Goal: Navigation & Orientation: Find specific page/section

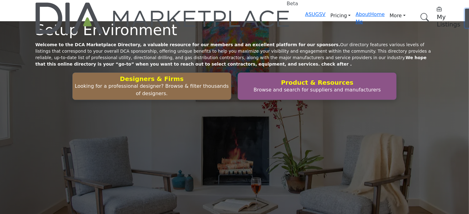
click at [469, 11] on span "Log In" at bounding box center [473, 17] width 9 height 13
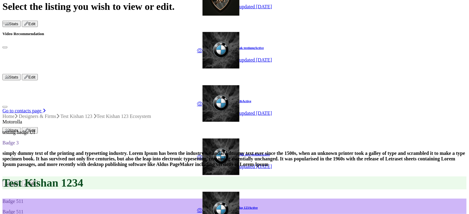
scroll to position [84, 0]
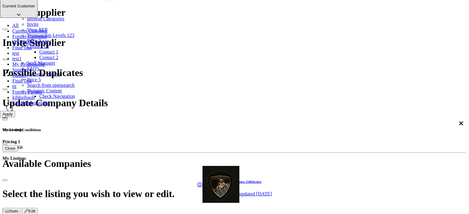
click at [35, 8] on p "Current Customer" at bounding box center [18, 6] width 33 height 5
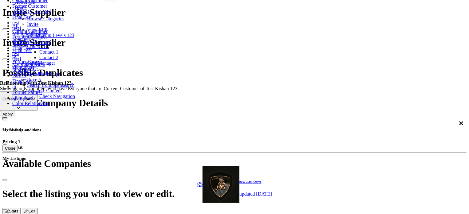
click at [18, 28] on link "All" at bounding box center [15, 25] width 6 height 5
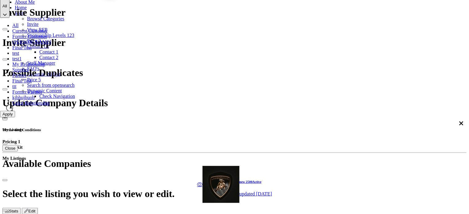
click at [15, 117] on button "Apply" at bounding box center [7, 114] width 15 height 6
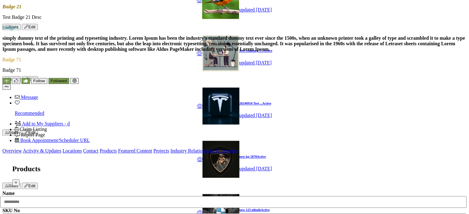
scroll to position [600, 0]
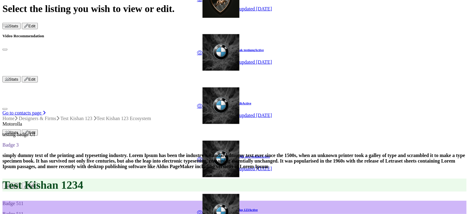
scroll to position [268, 0]
